Goal: Task Accomplishment & Management: Manage account settings

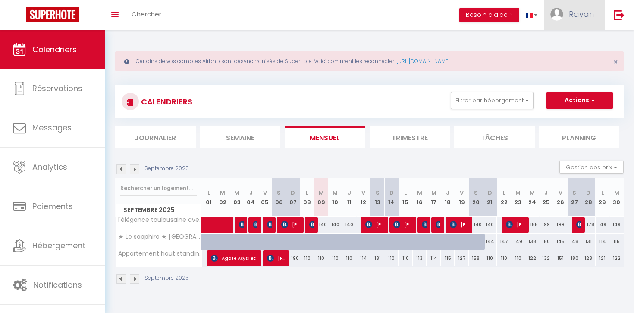
click at [572, 15] on span "Rayan" at bounding box center [581, 14] width 25 height 11
click at [542, 56] on link "Équipe" at bounding box center [570, 58] width 64 height 15
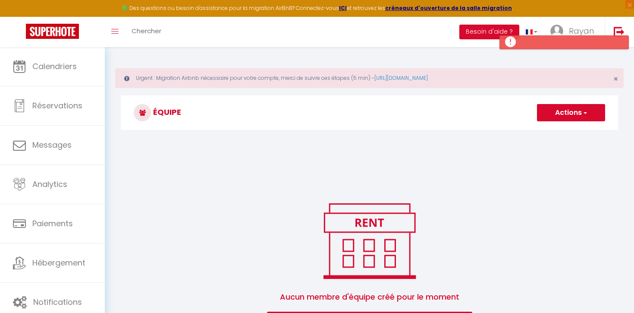
scroll to position [47, 0]
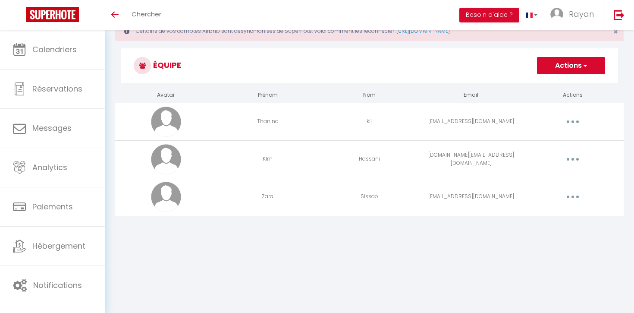
click at [580, 160] on button "button" at bounding box center [573, 159] width 24 height 14
click at [550, 175] on link "Editer" at bounding box center [551, 179] width 64 height 15
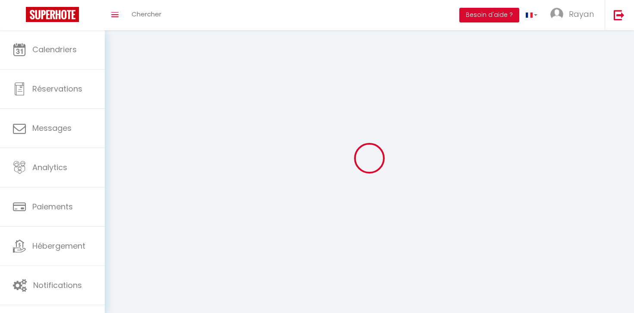
type input "Klm"
type input "Hassani"
type input "[DOMAIN_NAME][EMAIL_ADDRESS][DOMAIN_NAME]"
type textarea "[URL][DOMAIN_NAME]"
checkbox input "true"
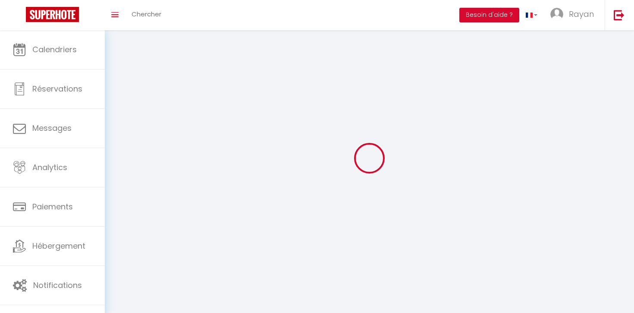
checkbox input "true"
checkbox input "false"
checkbox input "true"
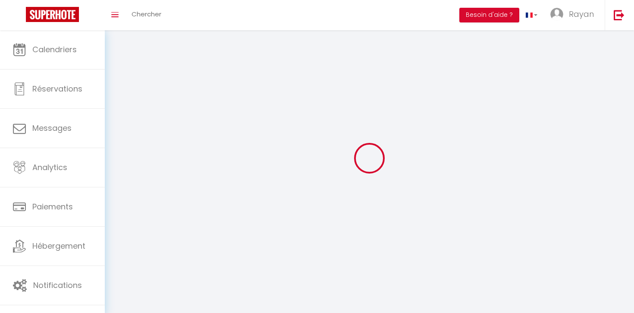
checkbox input "true"
checkbox input "false"
checkbox input "true"
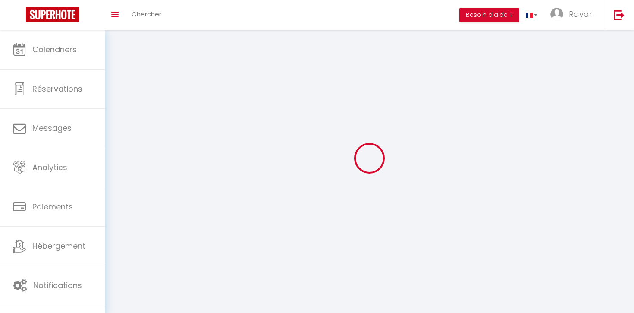
checkbox input "true"
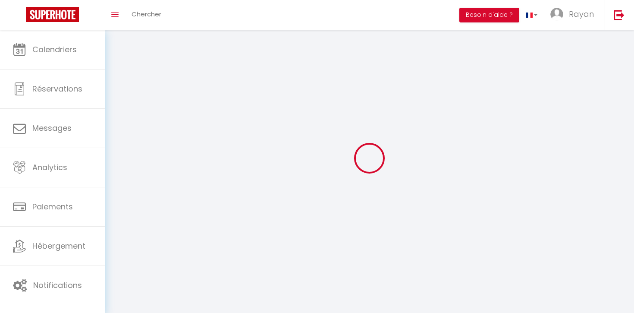
checkbox input "true"
checkbox input "false"
checkbox input "true"
select select
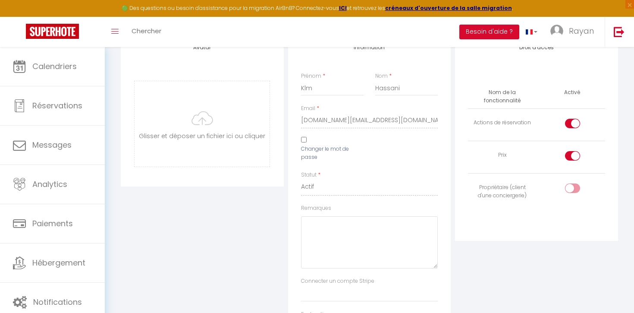
scroll to position [125, 0]
click at [297, 138] on div "Changer le mot de passe" at bounding box center [333, 148] width 74 height 28
click at [303, 136] on input "Changer le mot de passe" at bounding box center [304, 137] width 6 height 6
checkbox input "true"
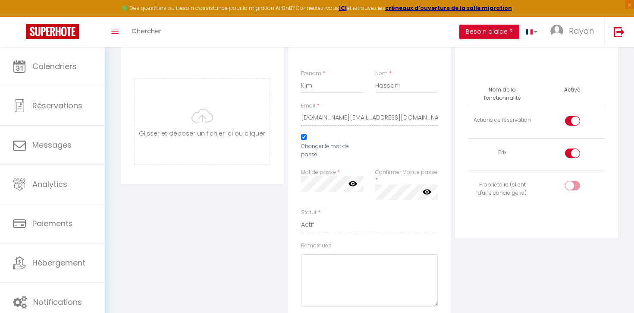
click at [353, 186] on icon at bounding box center [353, 183] width 9 height 9
